Goal: Task Accomplishment & Management: Use online tool/utility

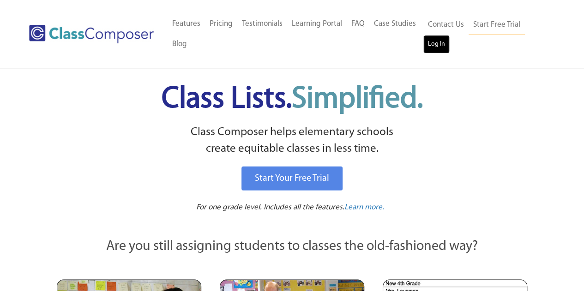
click at [434, 46] on link "Log In" at bounding box center [437, 44] width 26 height 18
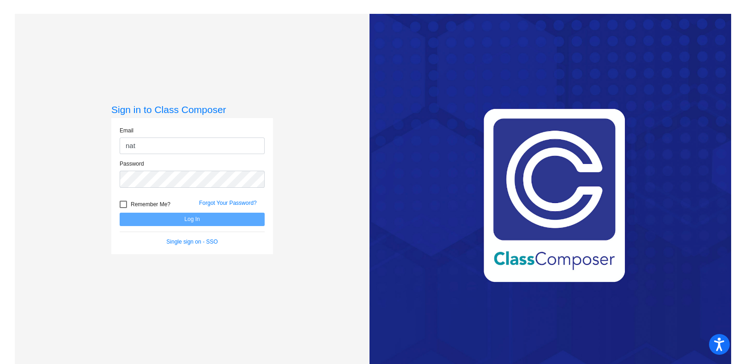
type input "[PERSON_NAME][EMAIL_ADDRESS][PERSON_NAME][DOMAIN_NAME]"
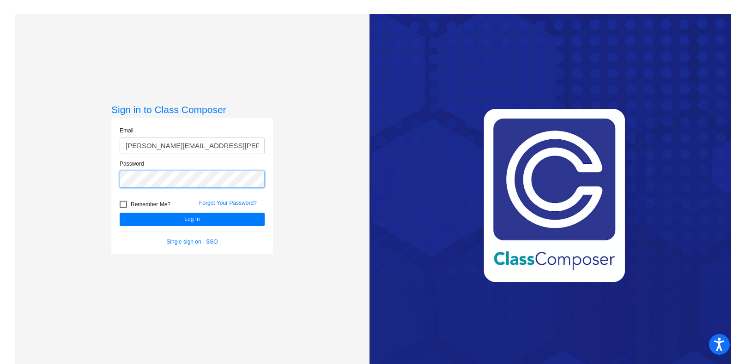
click at [120, 213] on button "Log In" at bounding box center [192, 219] width 145 height 13
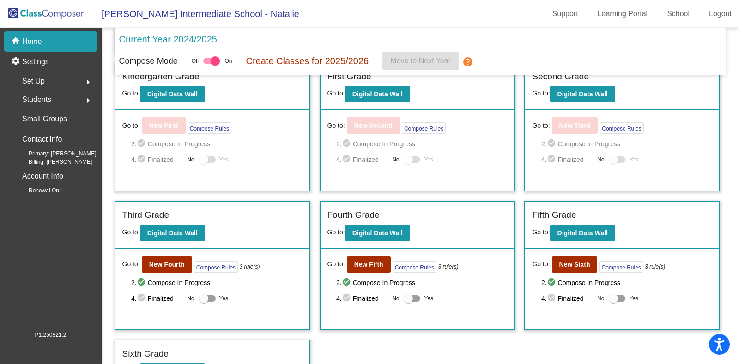
scroll to position [179, 0]
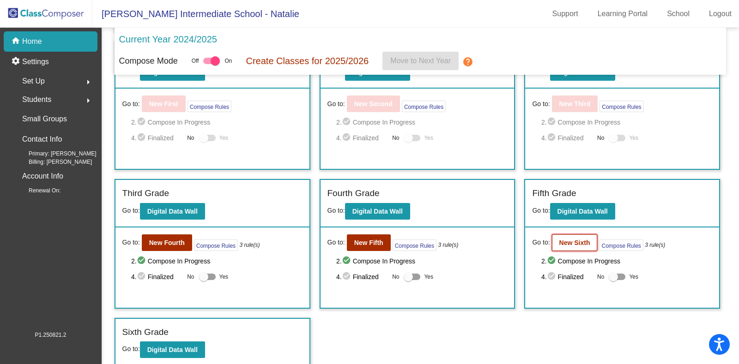
click at [575, 241] on b "New Sixth" at bounding box center [574, 242] width 31 height 7
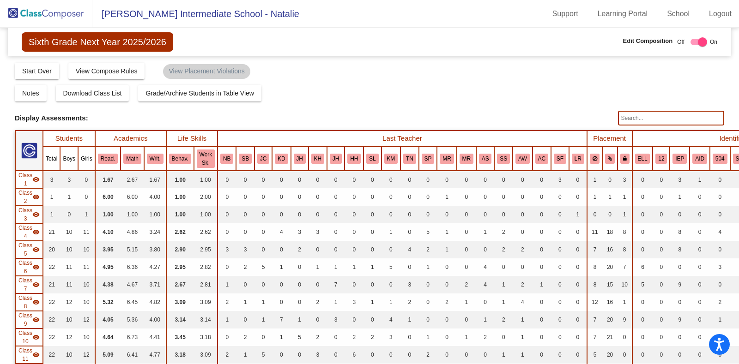
click at [587, 92] on div "Notes Download Class List Import Students Grade/Archive Students in Table View …" at bounding box center [369, 93] width 709 height 17
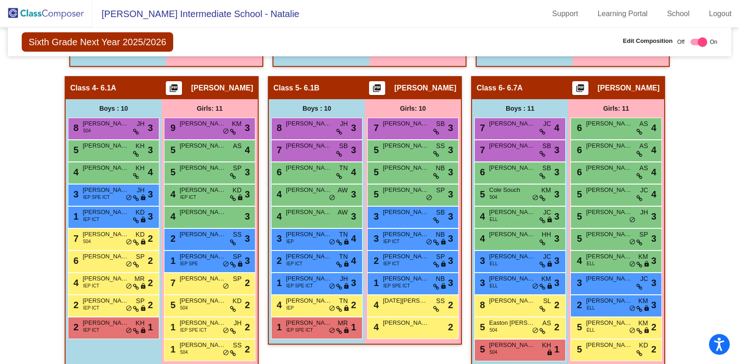
scroll to position [615, 0]
